Goal: Find specific page/section: Find specific page/section

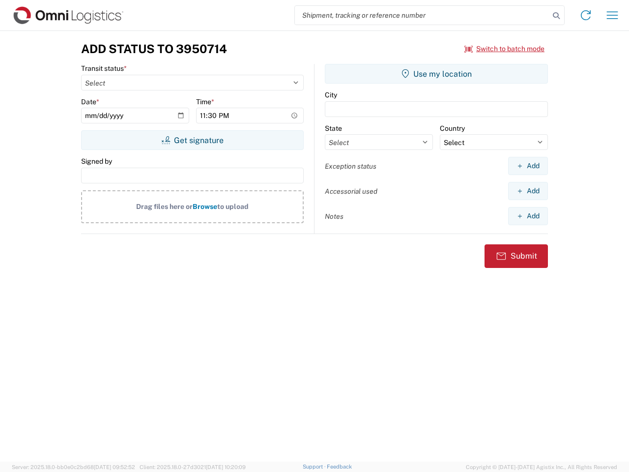
click at [422, 15] on input "search" at bounding box center [422, 15] width 254 height 19
click at [556, 16] on icon at bounding box center [556, 16] width 14 height 14
click at [586, 15] on icon at bounding box center [586, 15] width 16 height 16
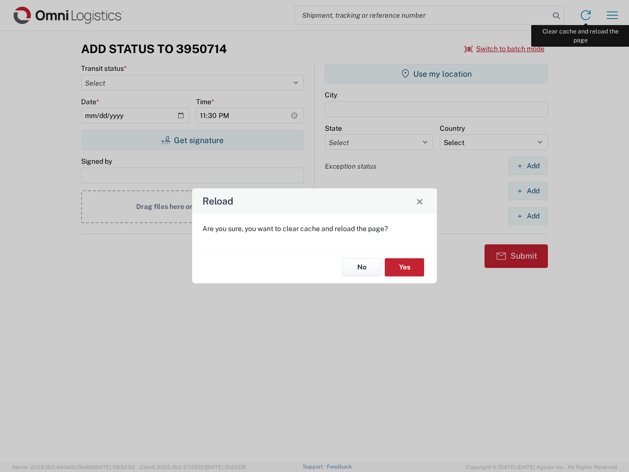
click at [612, 15] on div "Reload Are you sure, you want to clear cache and reload the page? No Yes" at bounding box center [314, 236] width 629 height 472
click at [505, 49] on div "Reload Are you sure, you want to clear cache and reload the page? No Yes" at bounding box center [314, 236] width 629 height 472
click at [192, 140] on div "Reload Are you sure, you want to clear cache and reload the page? No Yes" at bounding box center [314, 236] width 629 height 472
click at [436, 74] on div "Reload Are you sure, you want to clear cache and reload the page? No Yes" at bounding box center [314, 236] width 629 height 472
click at [528, 166] on div "Reload Are you sure, you want to clear cache and reload the page? No Yes" at bounding box center [314, 236] width 629 height 472
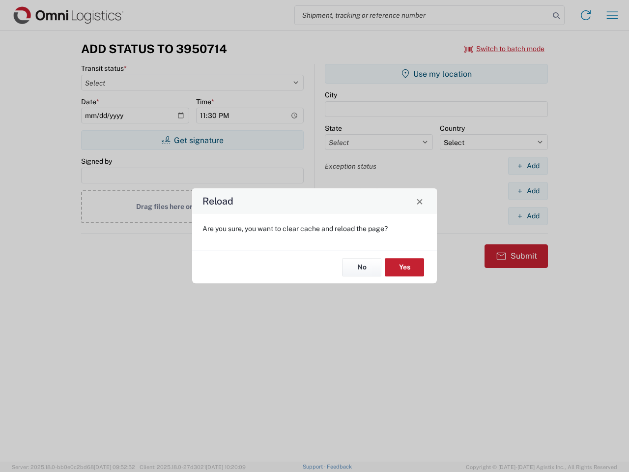
click at [528, 191] on div "Reload Are you sure, you want to clear cache and reload the page? No Yes" at bounding box center [314, 236] width 629 height 472
click at [528, 216] on div "Reload Are you sure, you want to clear cache and reload the page? No Yes" at bounding box center [314, 236] width 629 height 472
